Goal: Find specific page/section: Find specific page/section

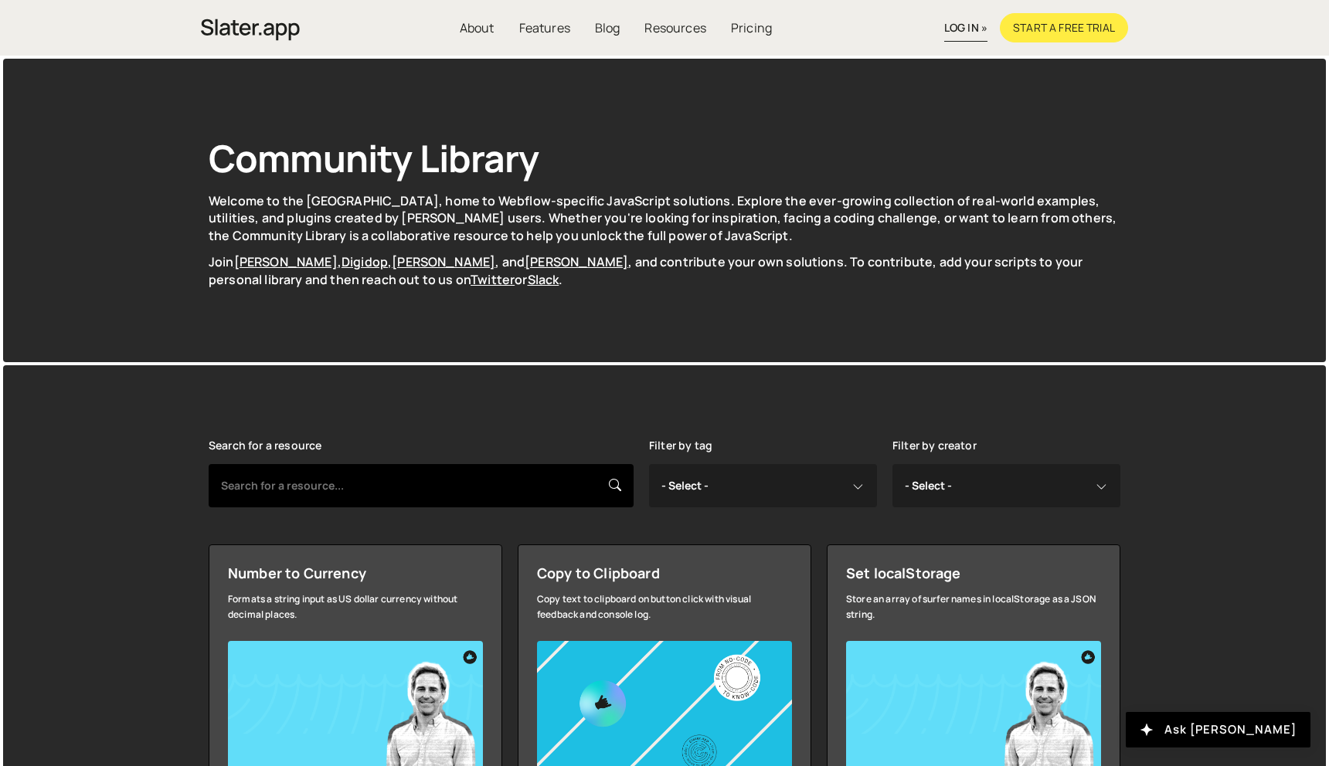
click at [441, 488] on input "text" at bounding box center [421, 485] width 425 height 43
type input "locali"
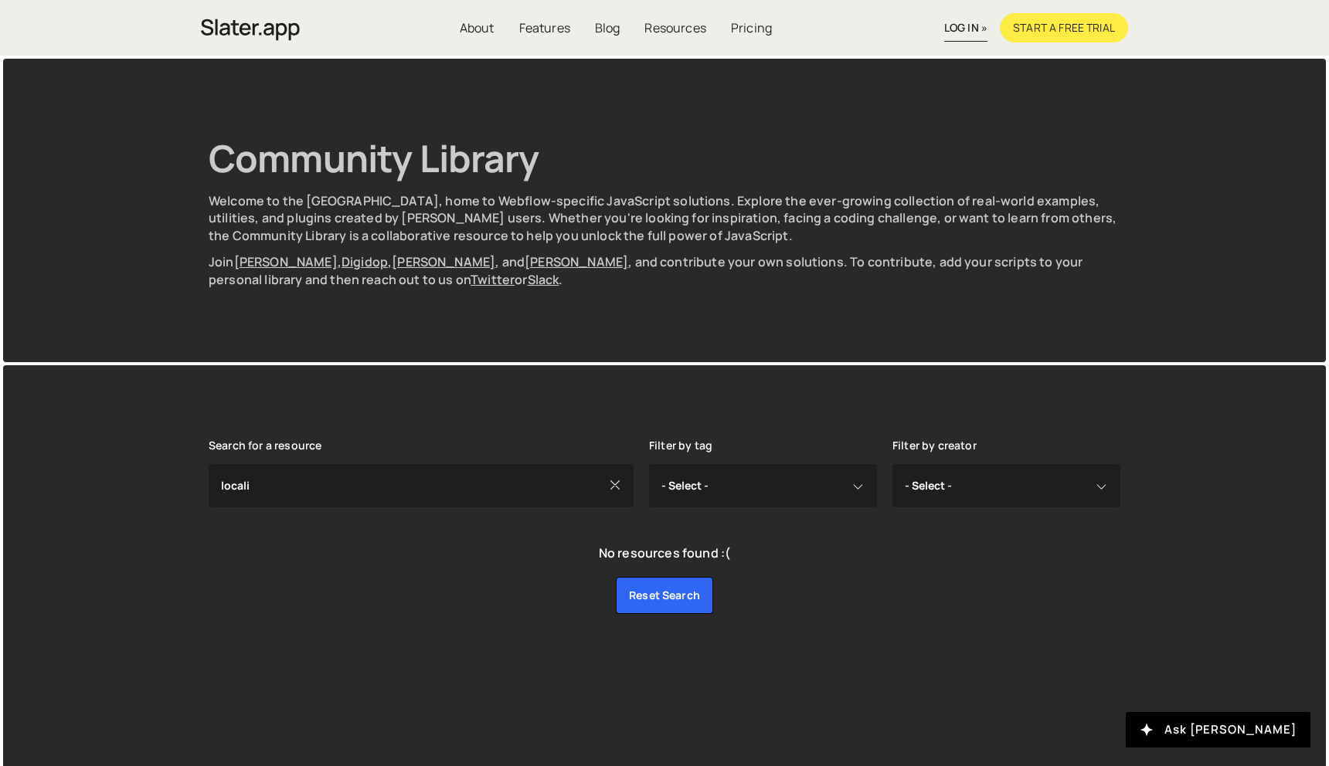
scroll to position [9, 0]
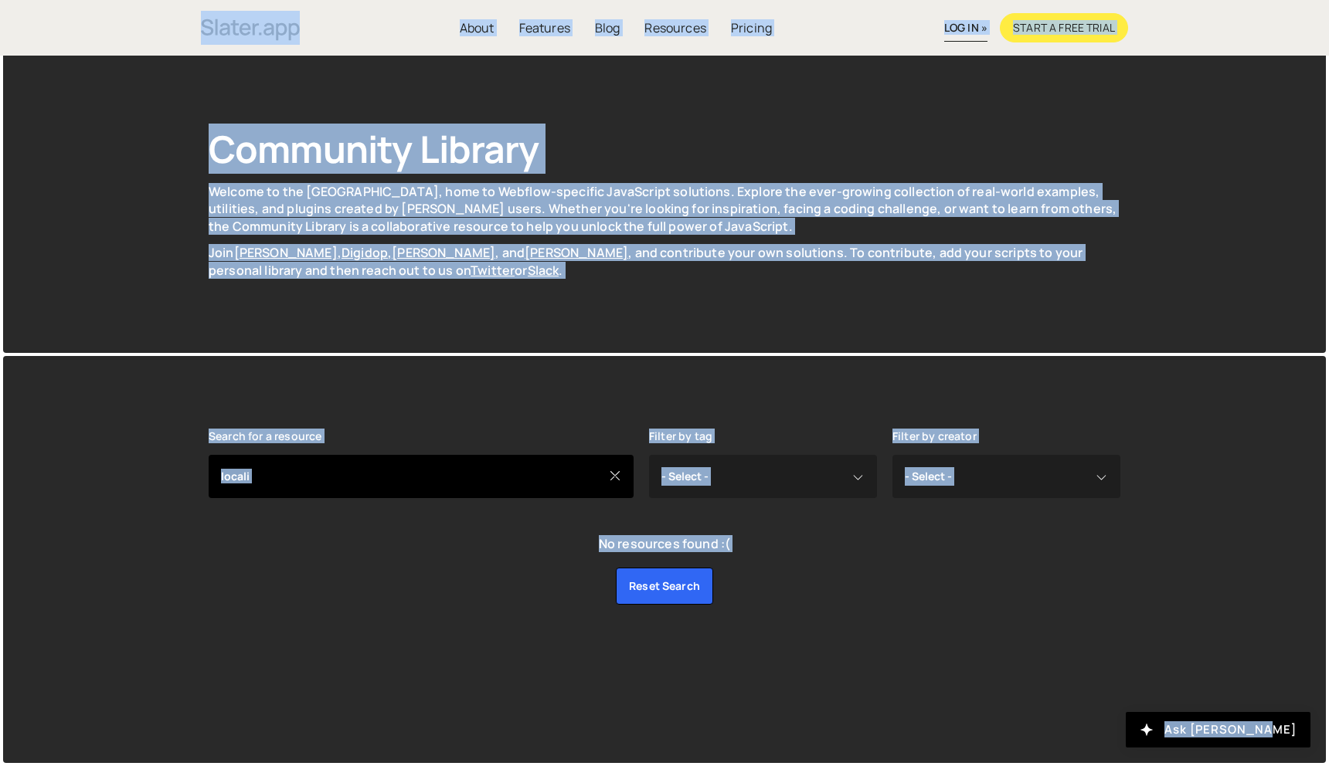
click at [490, 492] on input "locali" at bounding box center [421, 476] width 425 height 43
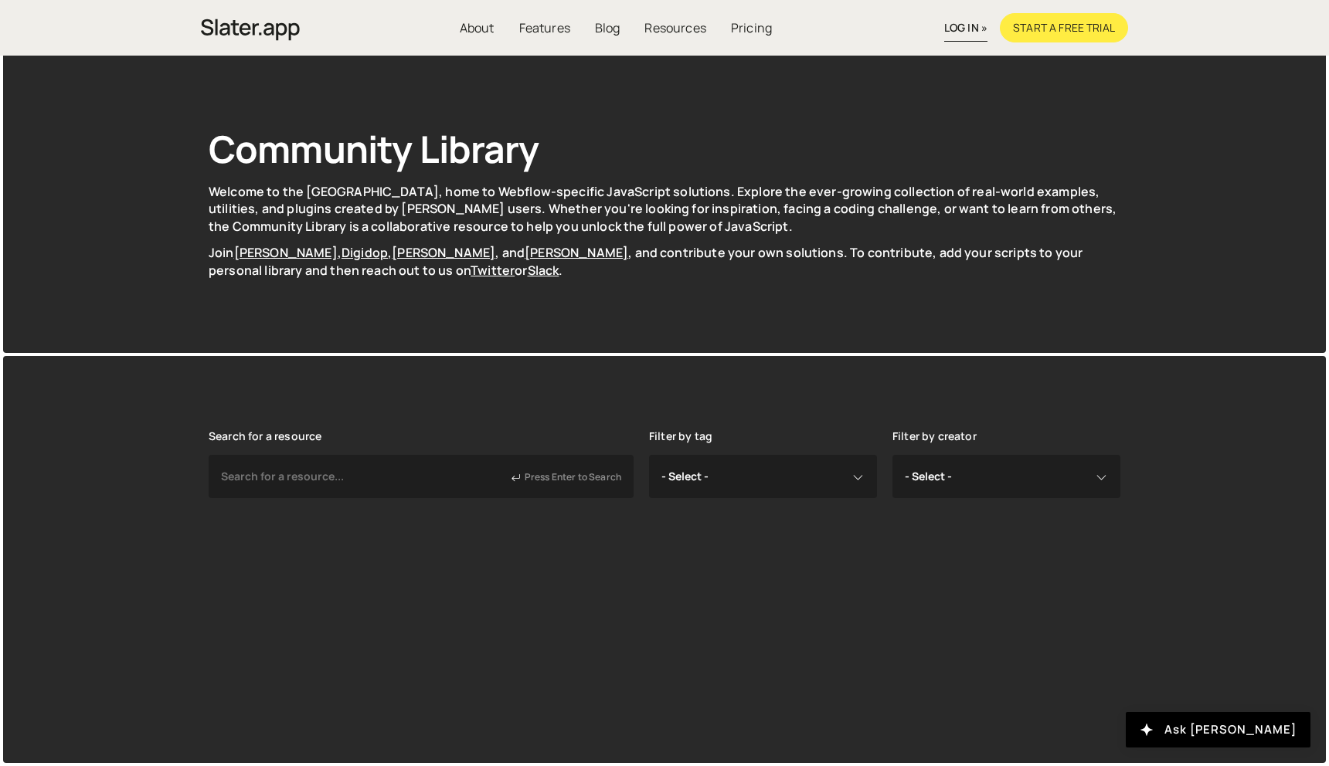
click at [621, 562] on div "Search for a resource Press Enter to Search Filter by tag - Select - all resour…" at bounding box center [664, 482] width 958 height 253
click at [613, 510] on div "Search for a resource Press Enter to Search Filter by tag - Select - all resour…" at bounding box center [665, 482] width 912 height 105
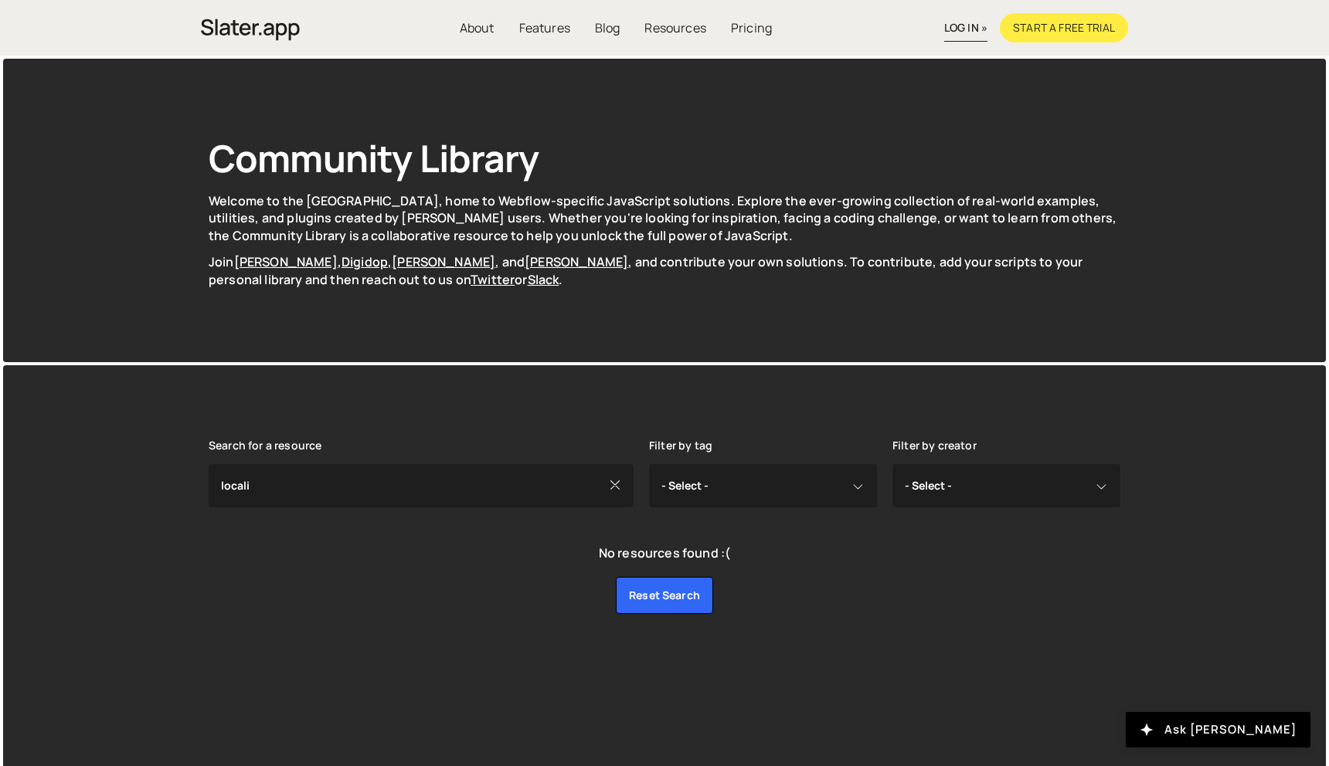
scroll to position [9, 0]
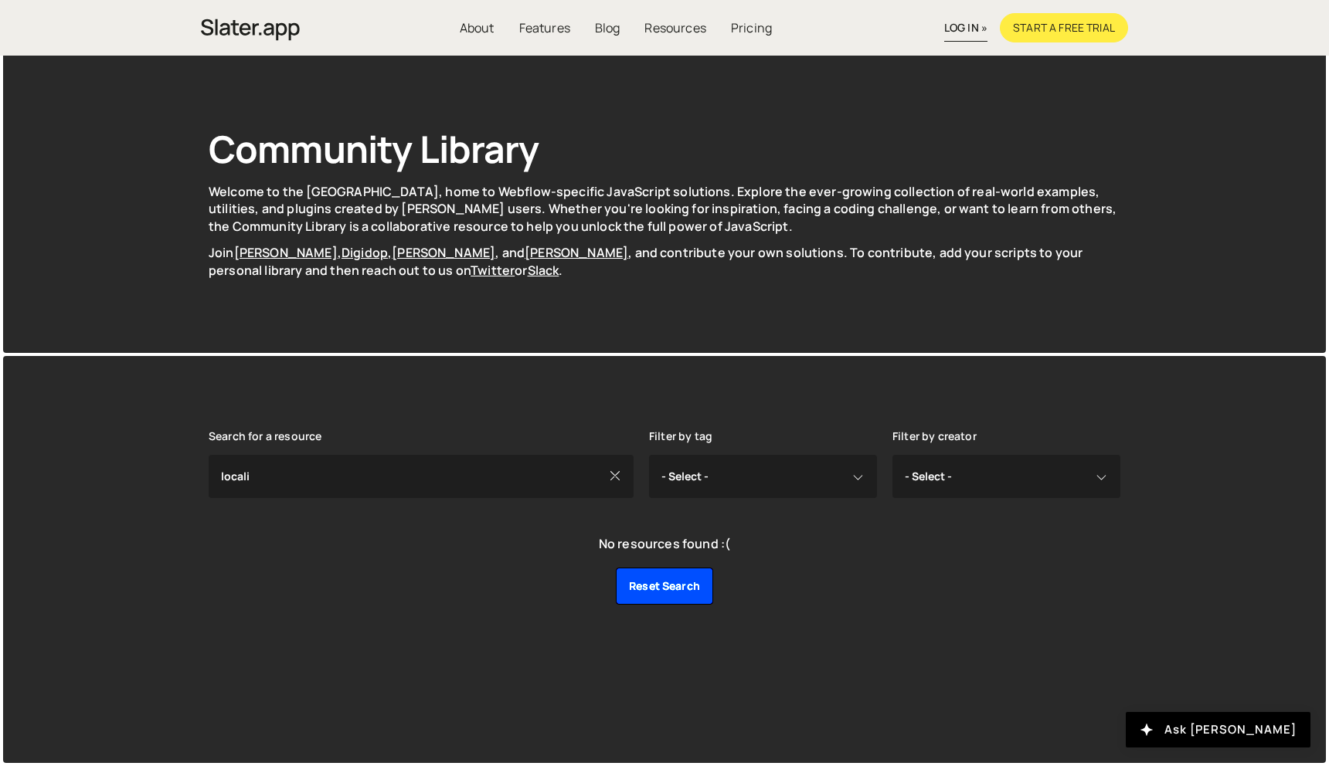
click at [640, 582] on link "Reset search" at bounding box center [664, 586] width 97 height 37
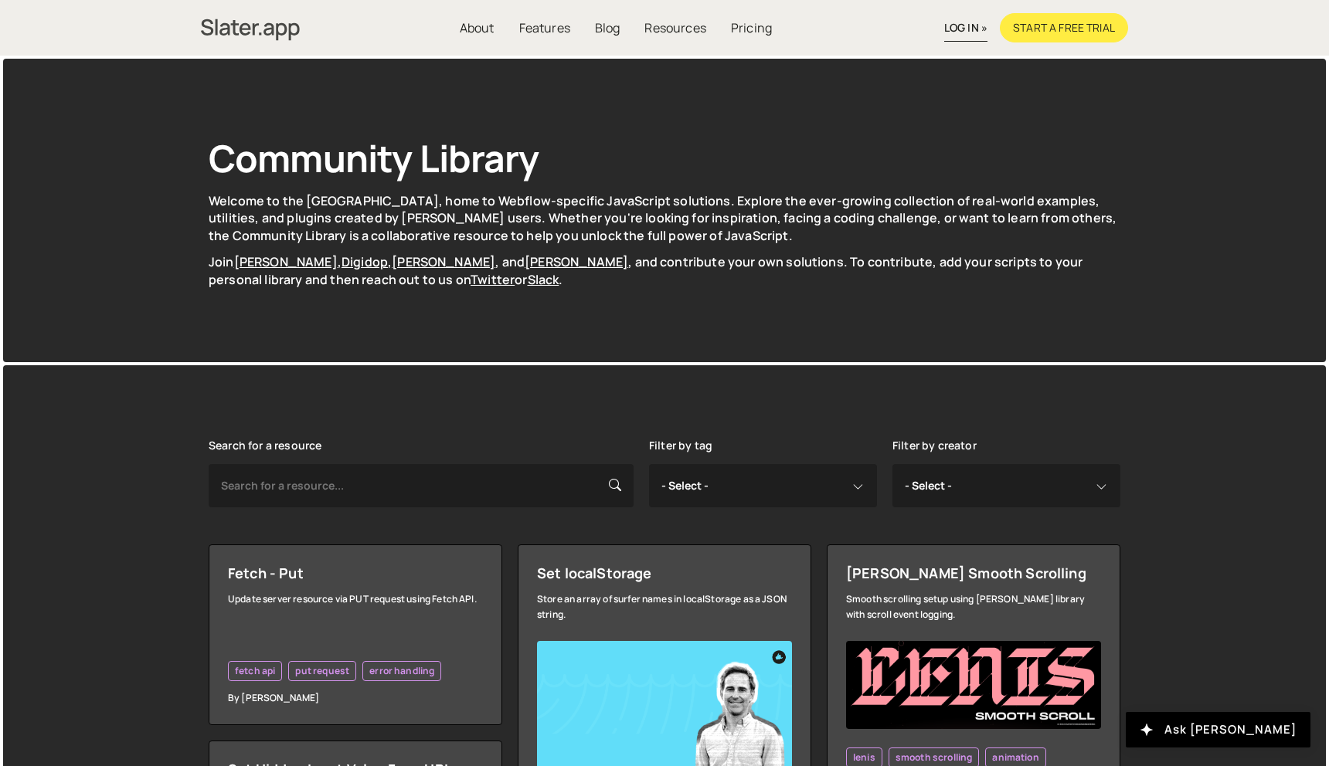
click at [280, 31] on img "home" at bounding box center [250, 30] width 99 height 30
